Goal: Task Accomplishment & Management: Use online tool/utility

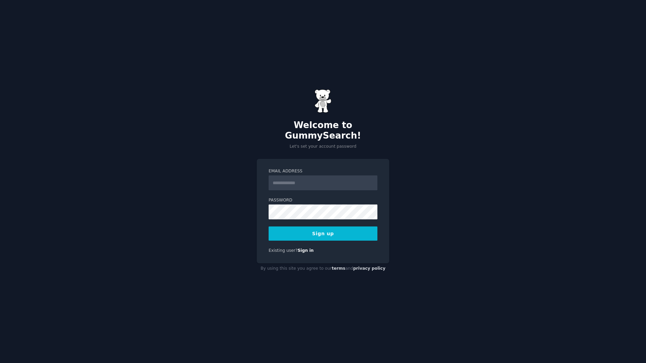
click at [308, 176] on input "Email Address" at bounding box center [323, 182] width 109 height 15
click at [307, 177] on input "Email Address" at bounding box center [323, 182] width 109 height 15
type input "**********"
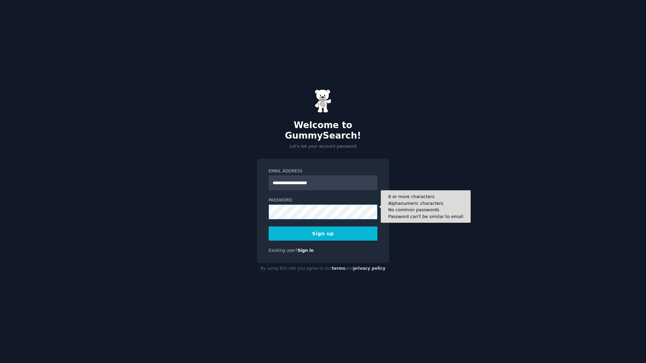
click at [258, 207] on div "**********" at bounding box center [323, 211] width 132 height 104
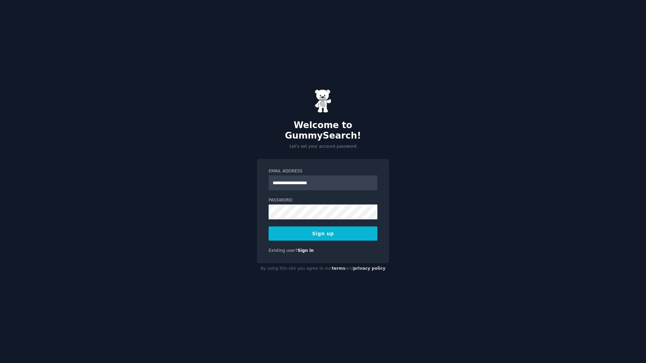
click at [297, 192] on form "**********" at bounding box center [323, 204] width 109 height 72
click at [308, 226] on button "Sign up" at bounding box center [323, 233] width 109 height 14
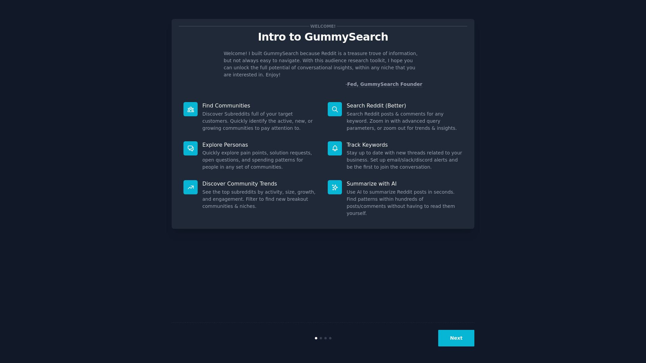
click at [464, 339] on button "Next" at bounding box center [456, 338] width 36 height 17
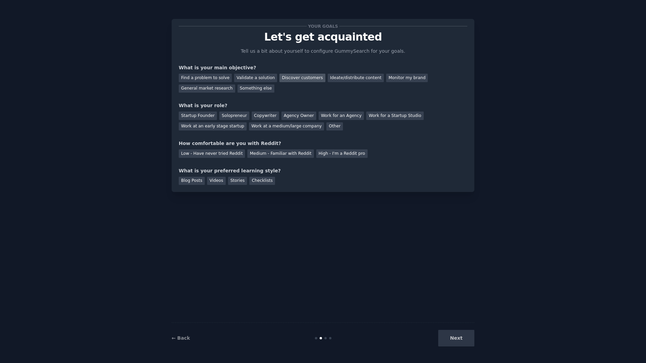
click at [292, 77] on div "Discover customers" at bounding box center [302, 78] width 46 height 8
click at [227, 114] on div "Solopreneur" at bounding box center [234, 115] width 30 height 8
click at [316, 154] on div "High - I'm a Reddit pro" at bounding box center [341, 153] width 51 height 8
click at [192, 179] on div "Blog Posts" at bounding box center [192, 181] width 26 height 8
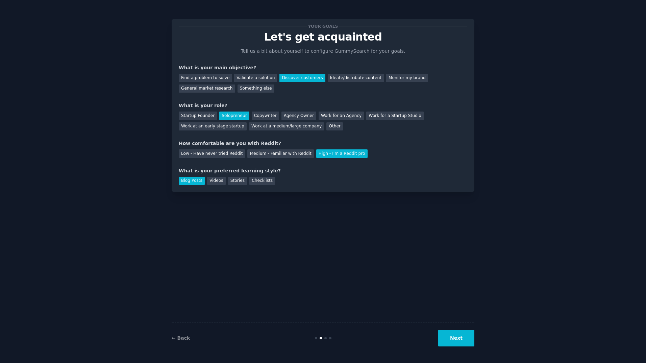
click at [463, 340] on button "Next" at bounding box center [456, 338] width 36 height 17
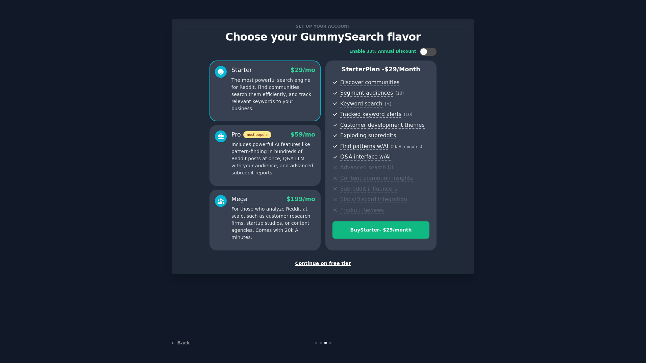
click at [333, 263] on div "Continue on free tier" at bounding box center [323, 263] width 289 height 7
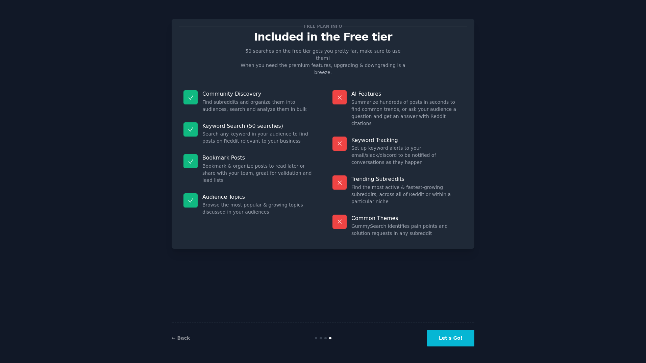
click at [454, 334] on button "Let's Go!" at bounding box center [450, 338] width 47 height 17
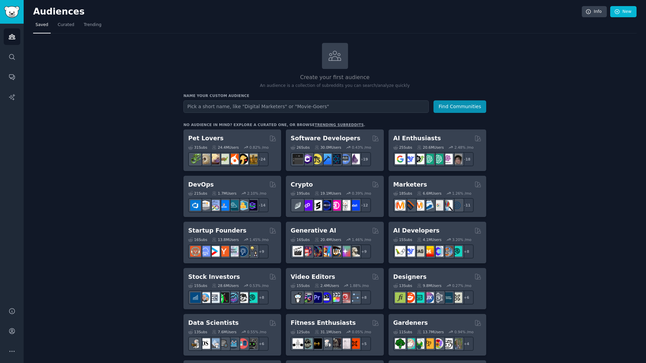
click at [216, 108] on input "text" at bounding box center [305, 106] width 245 height 13
click at [216, 107] on input "text" at bounding box center [305, 106] width 245 height 13
click at [14, 57] on icon "Sidebar" at bounding box center [11, 56] width 7 height 7
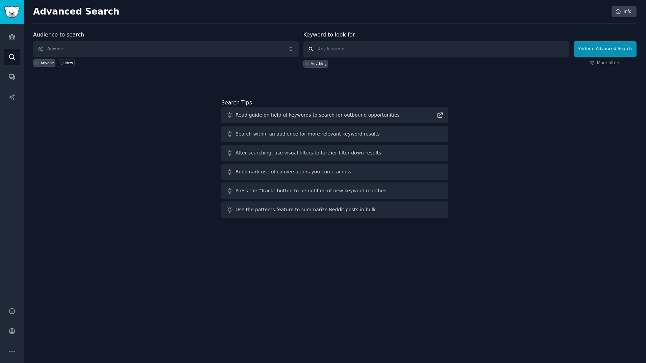
click at [361, 44] on input "text" at bounding box center [436, 49] width 266 height 16
click at [362, 47] on input "text" at bounding box center [436, 49] width 266 height 16
type input "translation"
click at [599, 52] on button "Perform Advanced Search" at bounding box center [605, 49] width 63 height 16
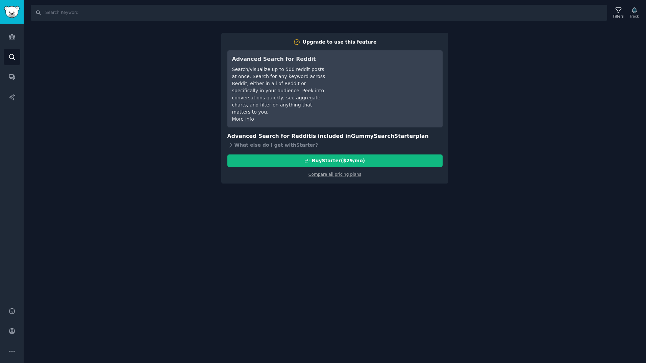
click at [105, 109] on div "Search Filters Track Upgrade to use this feature Advanced Search for Reddit Sea…" at bounding box center [335, 181] width 622 height 363
click at [120, 43] on div "Search Filters Track Upgrade to use this feature Advanced Search for Reddit Sea…" at bounding box center [335, 181] width 622 height 363
click at [12, 36] on icon "Sidebar" at bounding box center [12, 36] width 6 height 5
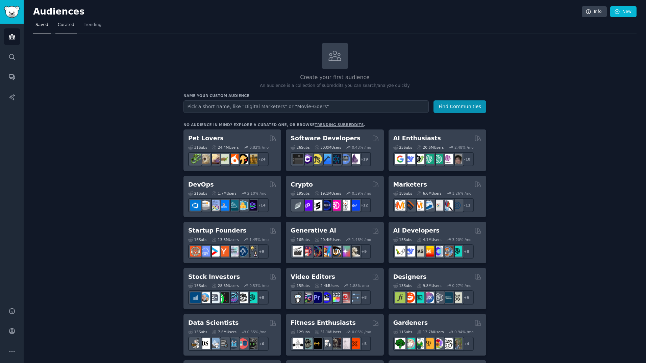
click at [65, 28] on link "Curated" at bounding box center [65, 27] width 21 height 14
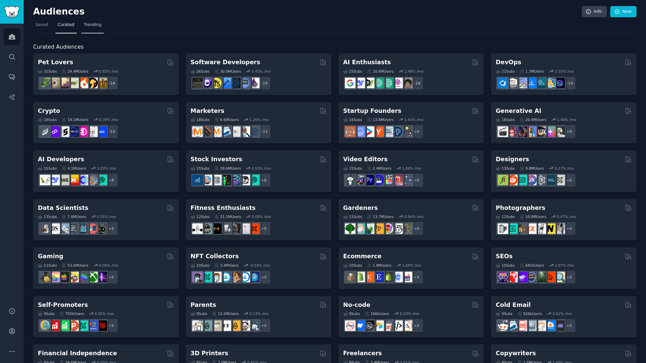
click at [92, 27] on span "Trending" at bounding box center [93, 25] width 18 height 6
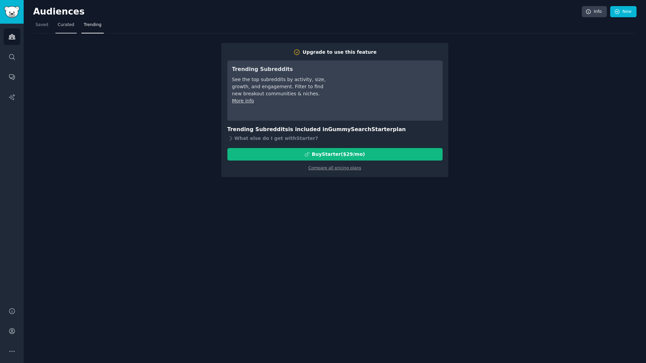
click at [67, 24] on span "Curated" at bounding box center [66, 25] width 17 height 6
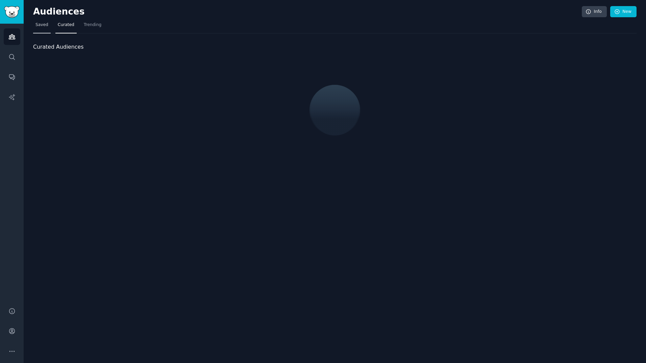
click at [47, 24] on link "Saved" at bounding box center [42, 27] width 18 height 14
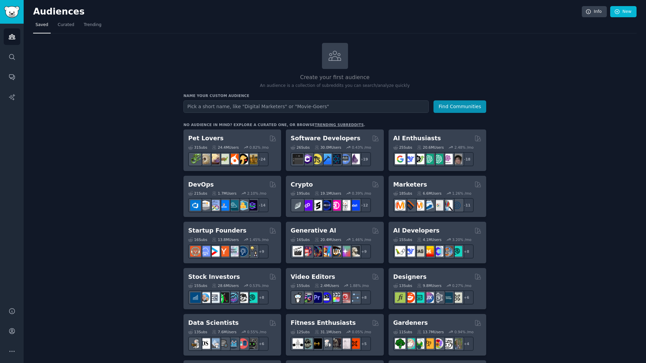
click at [206, 103] on input "text" at bounding box center [305, 106] width 245 height 13
type input "r"
type input "translation"
click at [456, 105] on button "Find Communities" at bounding box center [459, 106] width 53 height 13
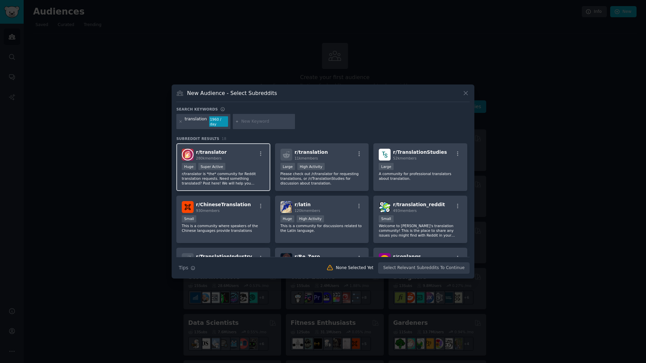
click at [217, 150] on span "r/ translator" at bounding box center [211, 151] width 31 height 5
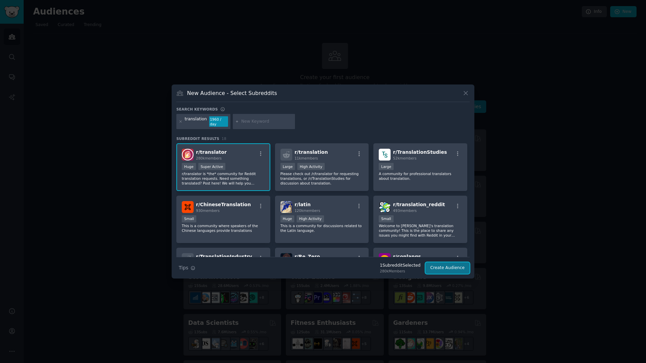
click at [444, 267] on button "Create Audience" at bounding box center [447, 267] width 45 height 11
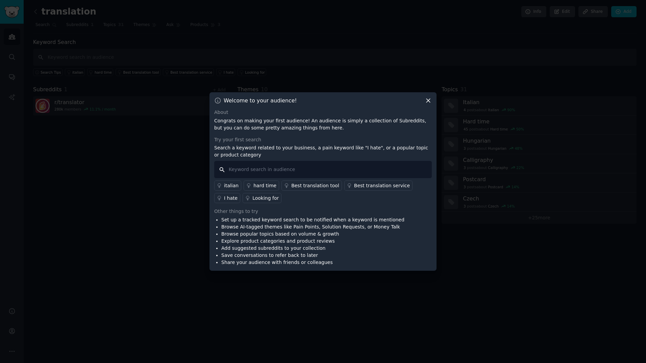
click at [348, 173] on input "text" at bounding box center [323, 169] width 218 height 17
click at [344, 170] on input "text" at bounding box center [323, 169] width 218 height 17
type input "translation tool"
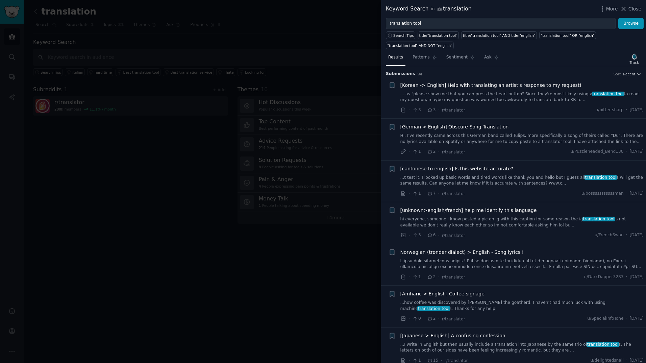
click at [348, 121] on div at bounding box center [323, 181] width 646 height 363
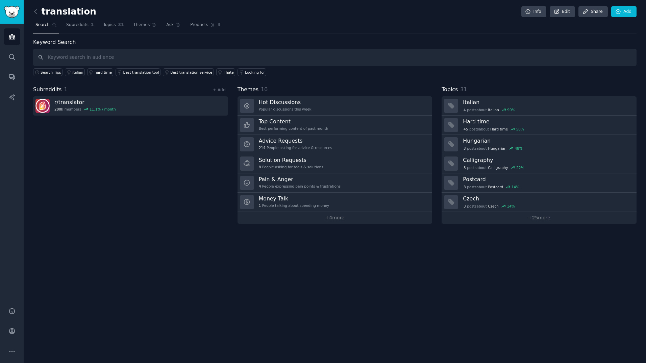
click at [127, 136] on div "Subreddits 1 + Add r/ translator 280k members 11.1 % / month" at bounding box center [130, 154] width 195 height 138
click at [83, 56] on input "text" at bounding box center [334, 57] width 603 height 17
click at [71, 26] on span "Subreddits" at bounding box center [77, 25] width 22 height 6
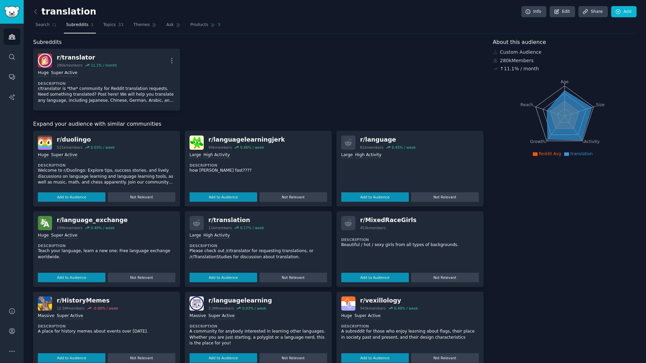
click at [556, 325] on div "About this audience Custom Audience 280k Members ↑ 11.1 % / month Age Size Acti…" at bounding box center [565, 242] width 144 height 409
click at [111, 234] on div ">= 95th percentile for submissions / day Huge Super Active" at bounding box center [107, 235] width 138 height 6
click at [89, 277] on button "Add to Audience" at bounding box center [72, 277] width 68 height 9
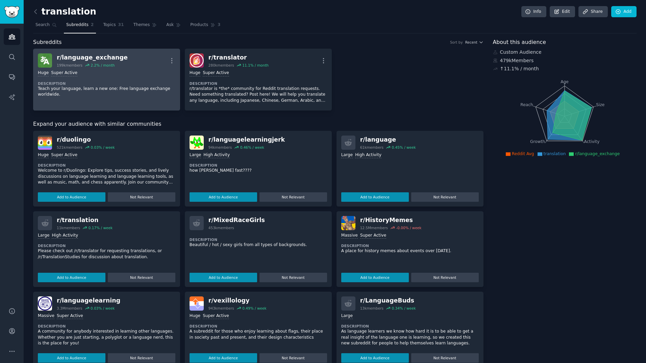
click at [127, 66] on div "r/ language_exchange 199k members 2.2 % / month More" at bounding box center [107, 60] width 138 height 14
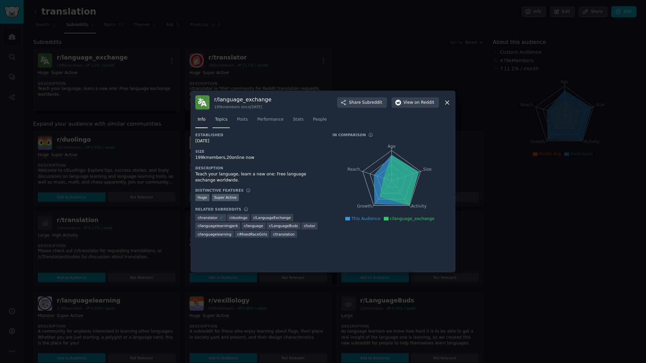
click at [219, 119] on span "Topics" at bounding box center [221, 120] width 13 height 6
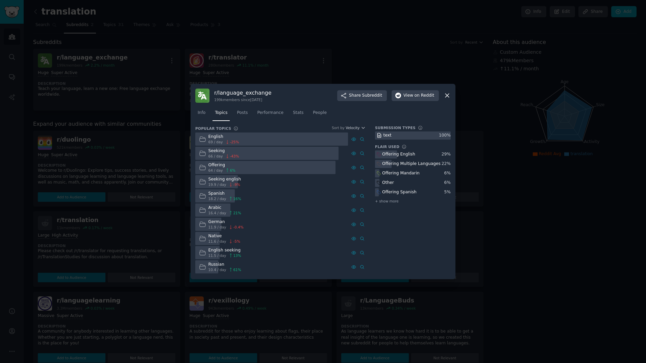
click at [447, 96] on icon at bounding box center [447, 95] width 7 height 7
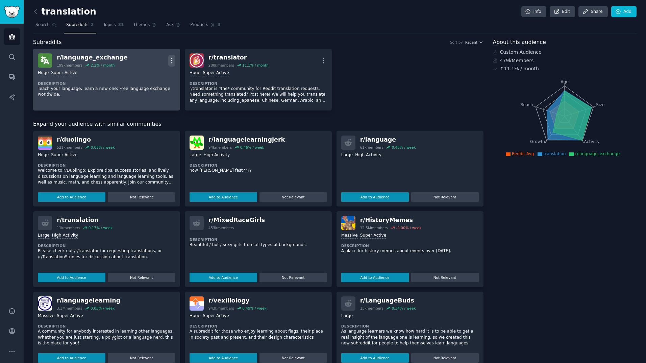
click at [171, 60] on icon "button" at bounding box center [171, 60] width 7 height 7
click at [142, 88] on p "Delete" at bounding box center [146, 86] width 16 height 7
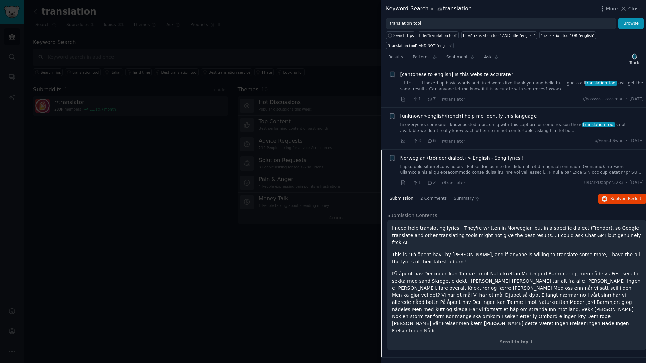
scroll to position [101, 0]
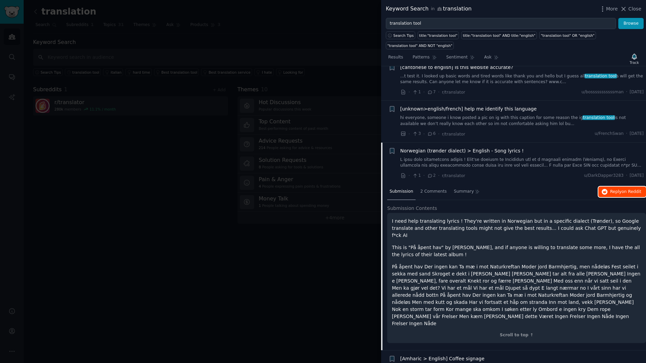
click at [614, 189] on span "Reply on Reddit" at bounding box center [625, 192] width 31 height 6
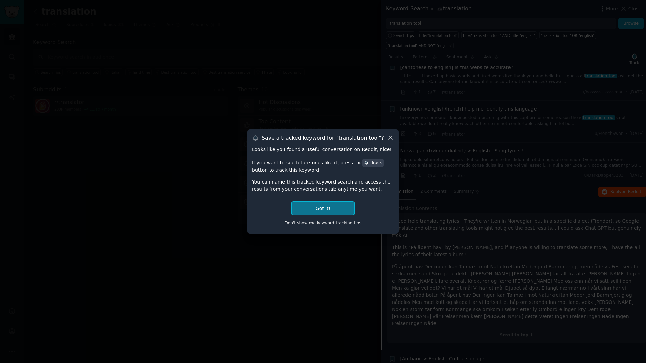
click at [335, 207] on button "Got it!" at bounding box center [323, 208] width 63 height 13
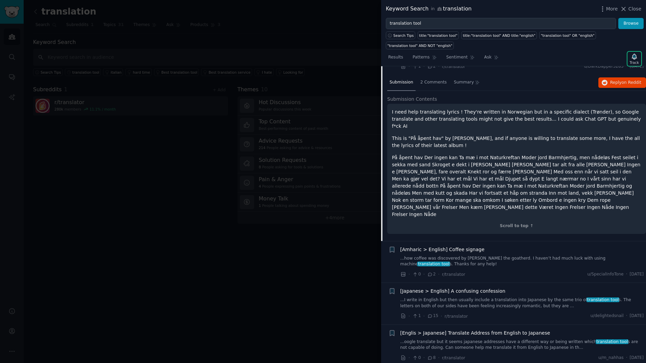
scroll to position [270, 0]
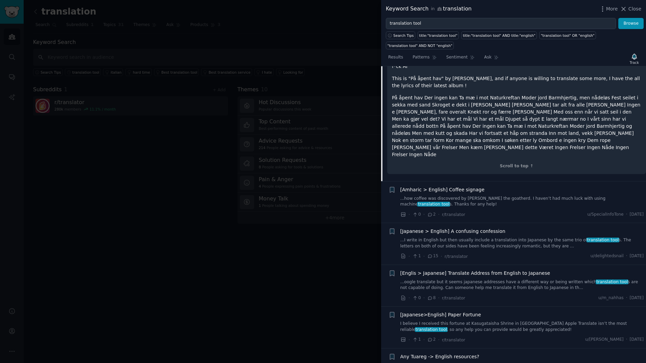
click at [517, 237] on link "...I write in English but then usually include a translation into Japanese by t…" at bounding box center [522, 243] width 244 height 12
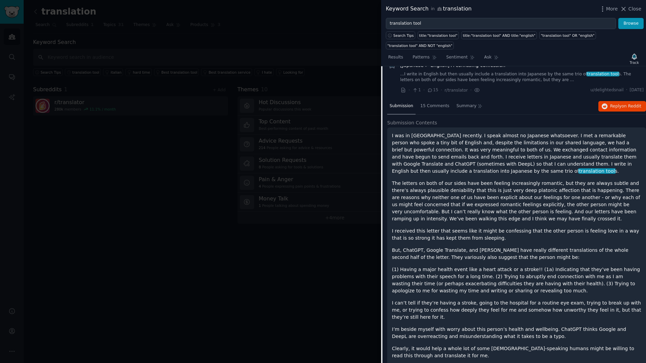
scroll to position [261, 0]
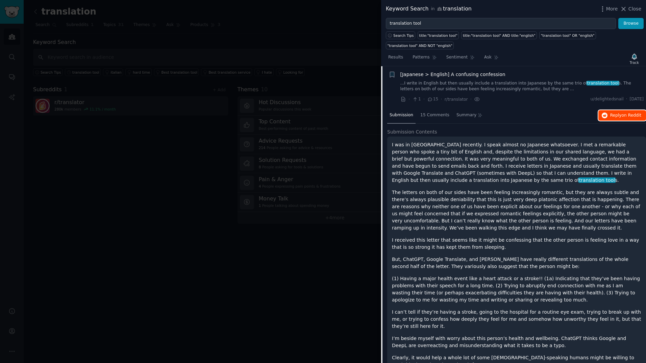
click at [616, 113] on span "Reply on Reddit" at bounding box center [625, 116] width 31 height 6
